Goal: Task Accomplishment & Management: Manage account settings

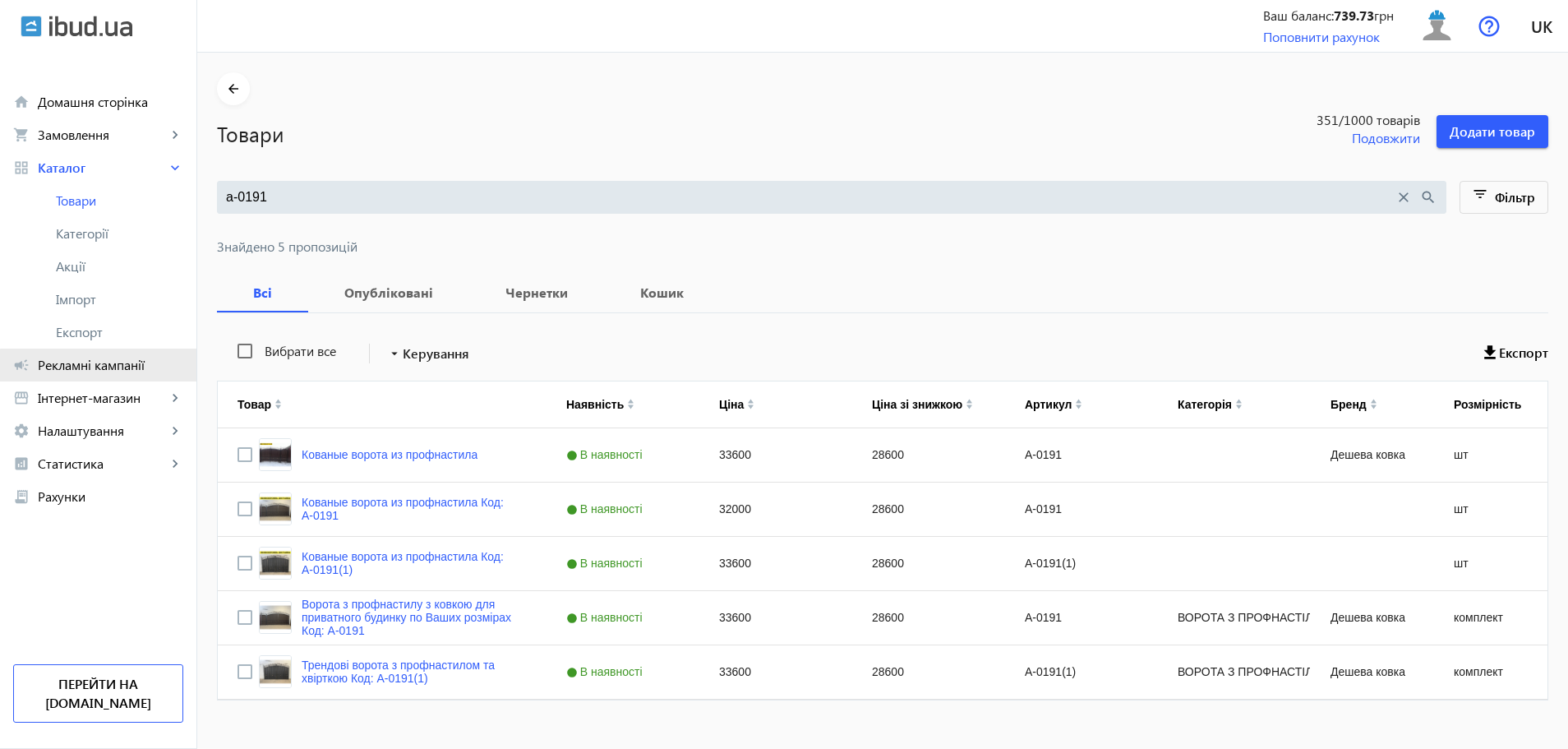
click at [135, 370] on span "Рекламні кампанії" at bounding box center [110, 364] width 145 height 16
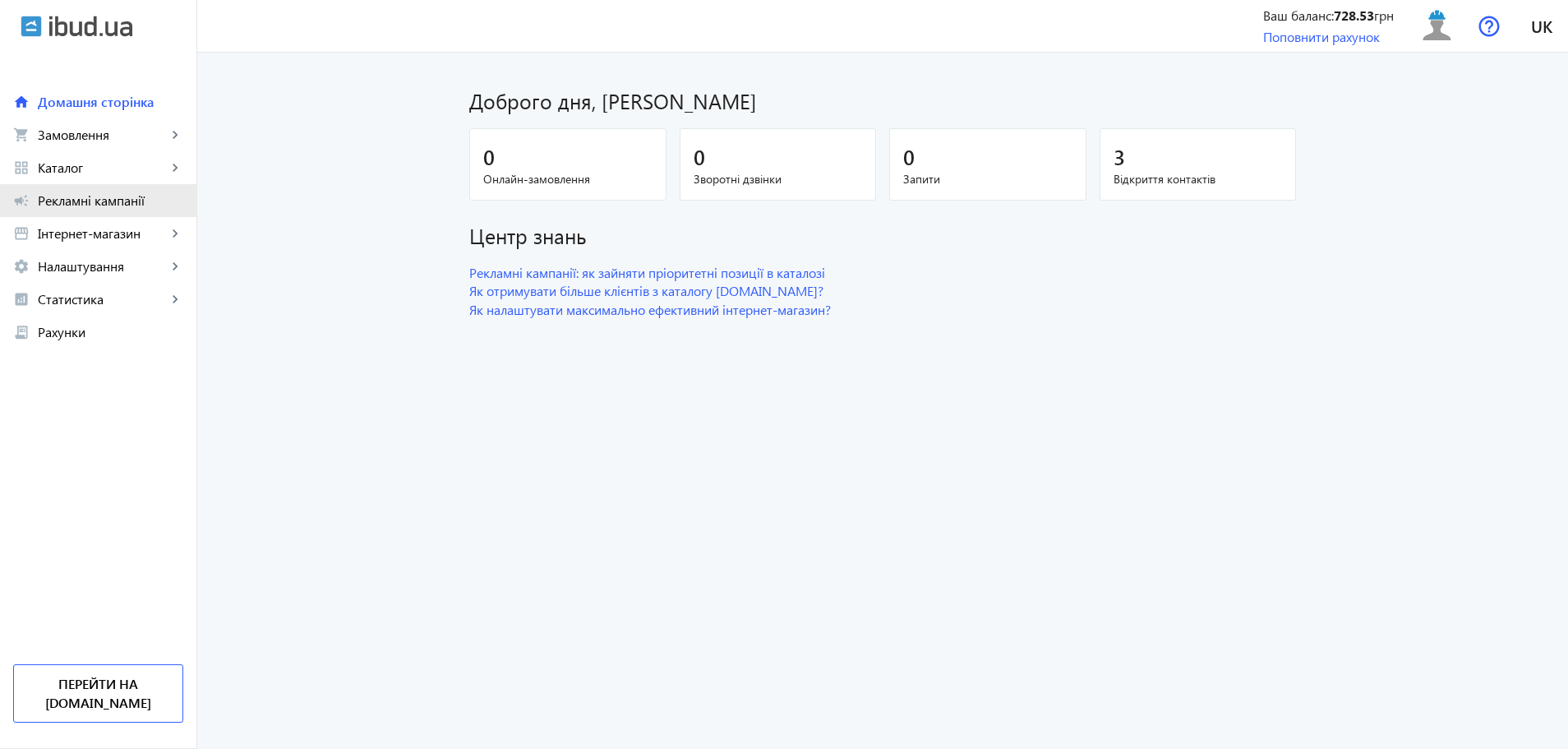
click at [137, 204] on span "Рекламні кампанії" at bounding box center [110, 200] width 145 height 16
